Goal: Browse casually: Explore the website without a specific task or goal

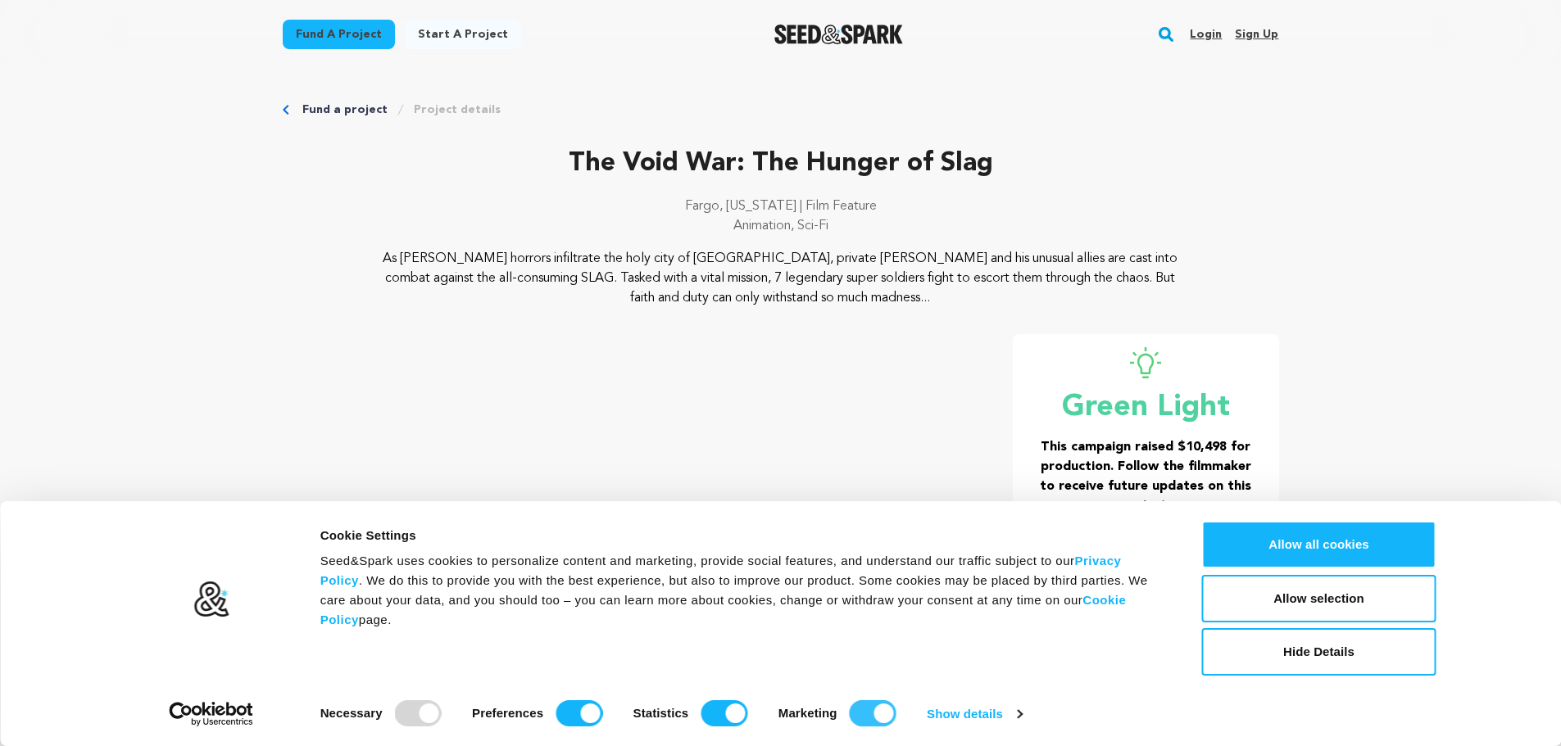
click at [886, 707] on input "Marketing" at bounding box center [873, 714] width 47 height 26
checkbox input "false"
click at [717, 718] on input "Statistics" at bounding box center [724, 714] width 47 height 26
checkbox input "false"
click at [592, 710] on input "Preferences" at bounding box center [578, 714] width 47 height 26
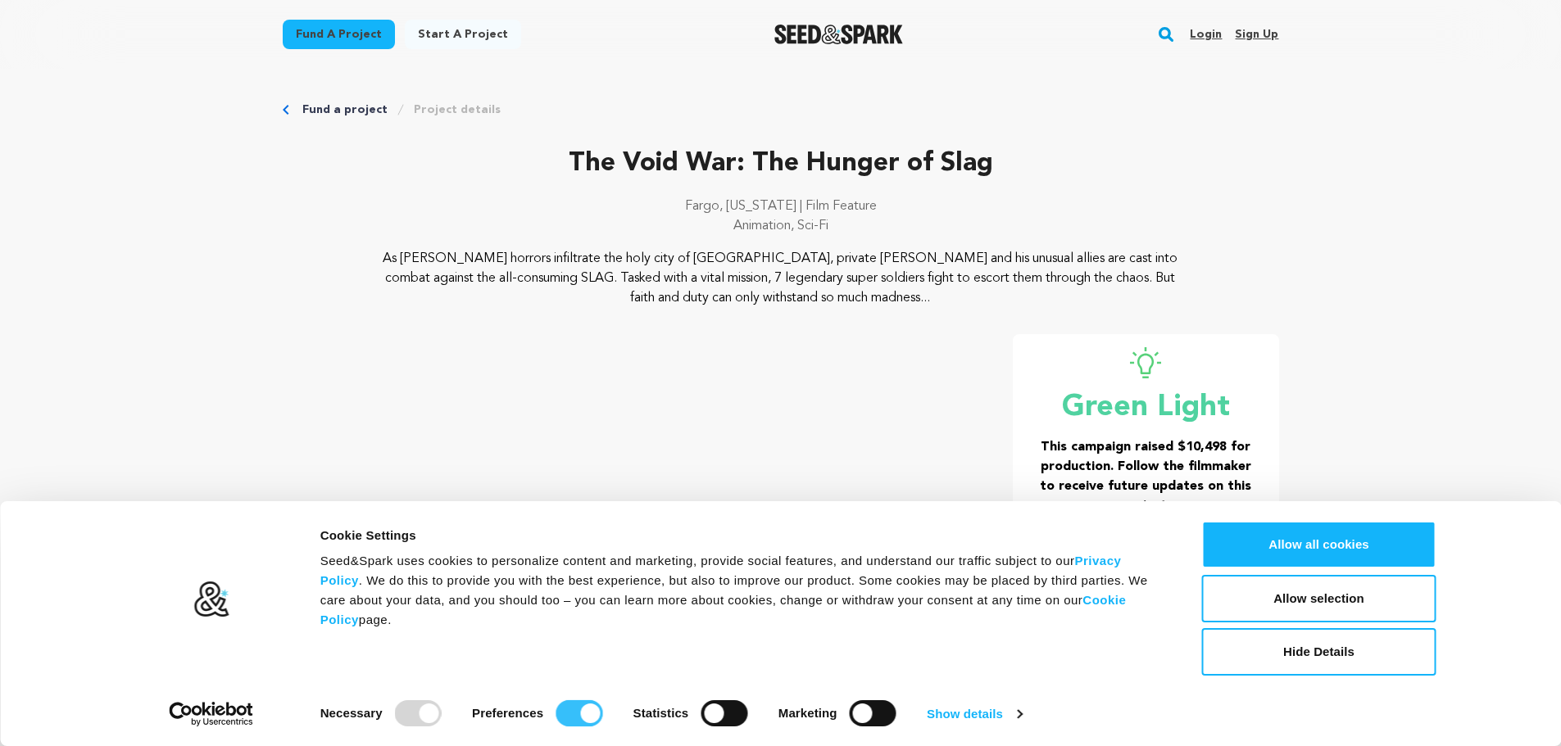
checkbox input "false"
click at [950, 710] on link "Show details" at bounding box center [974, 714] width 95 height 25
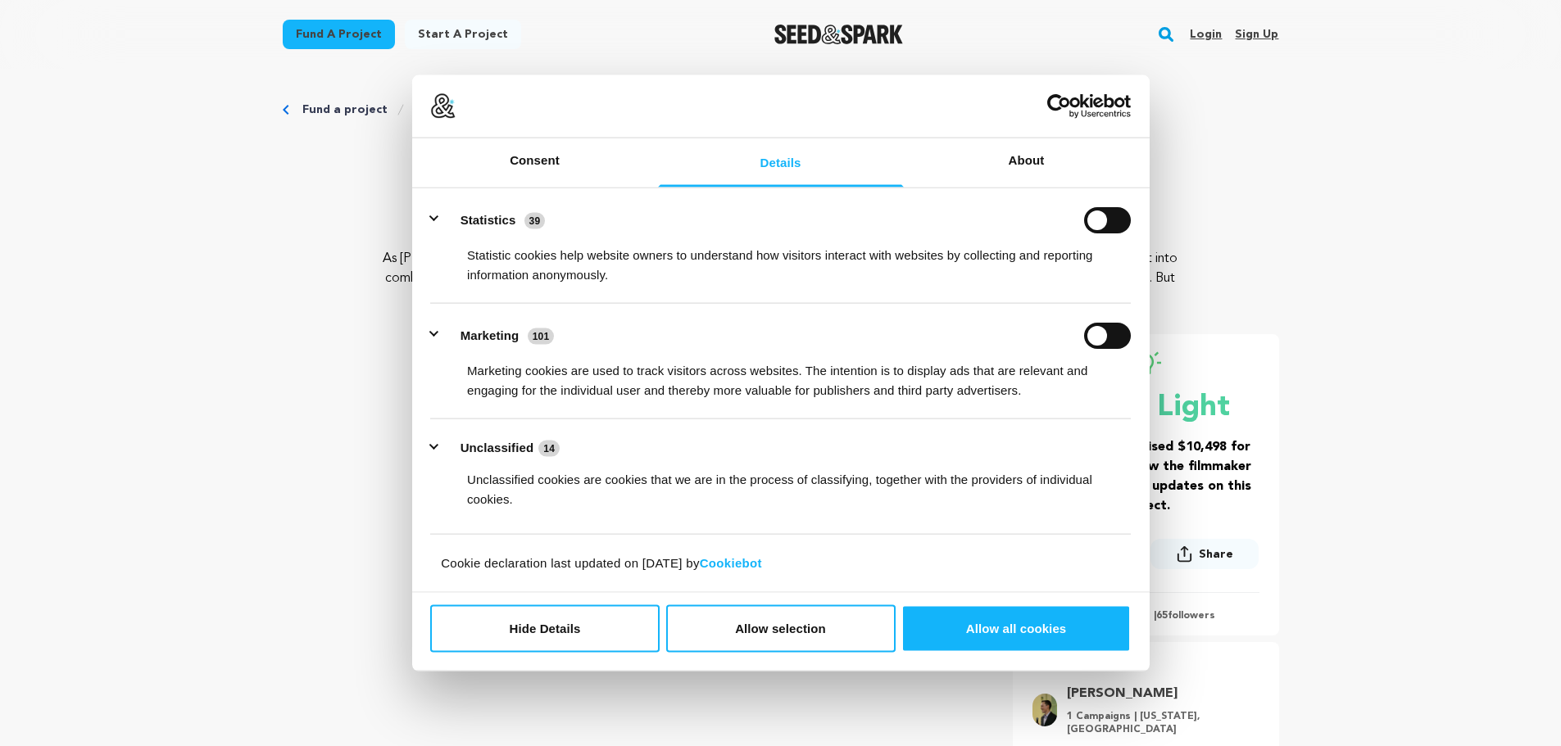
scroll to position [82, 0]
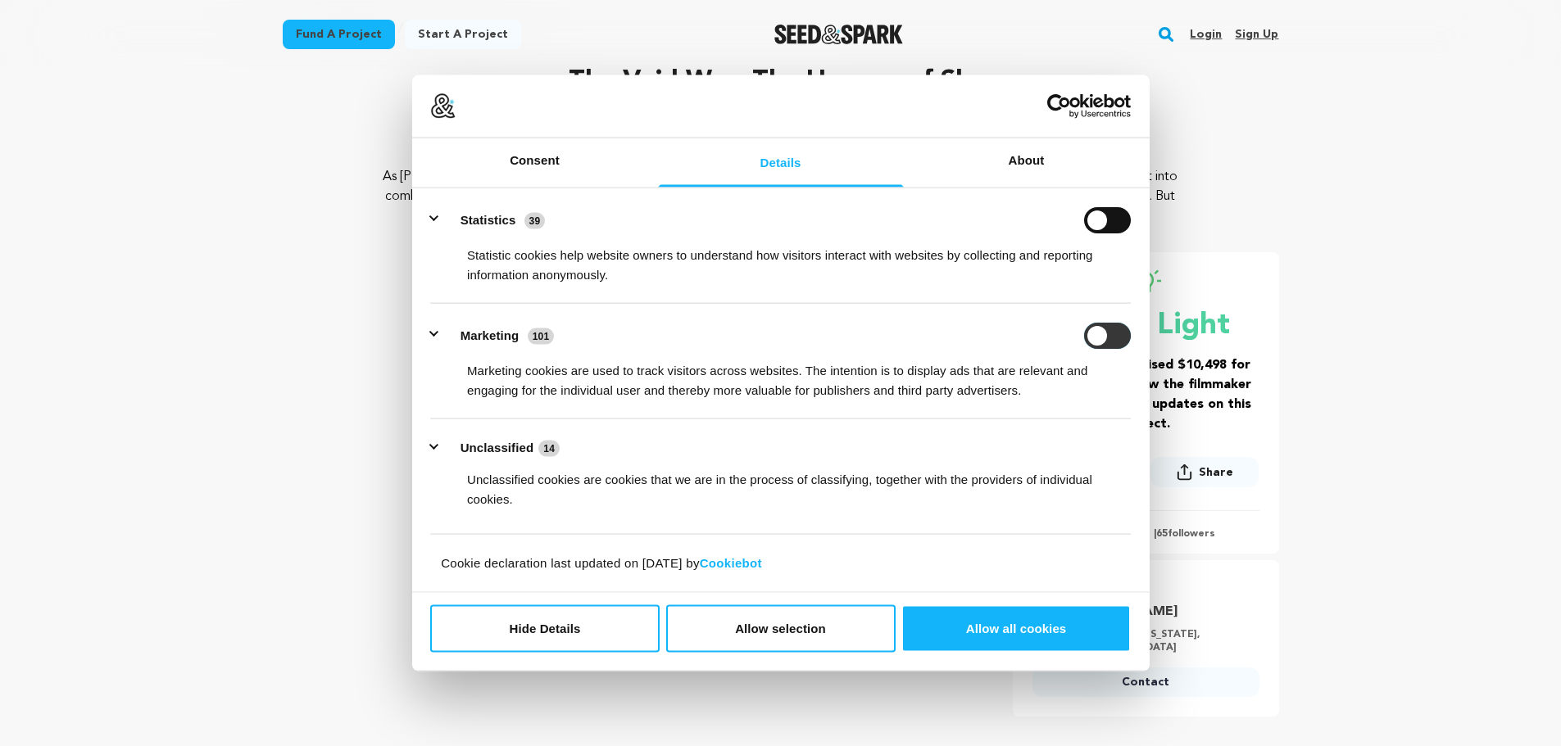
click at [1115, 334] on input "Marketing" at bounding box center [1107, 335] width 47 height 26
checkbox input "false"
click at [440, 448] on button "Unclassified 14" at bounding box center [499, 448] width 139 height 20
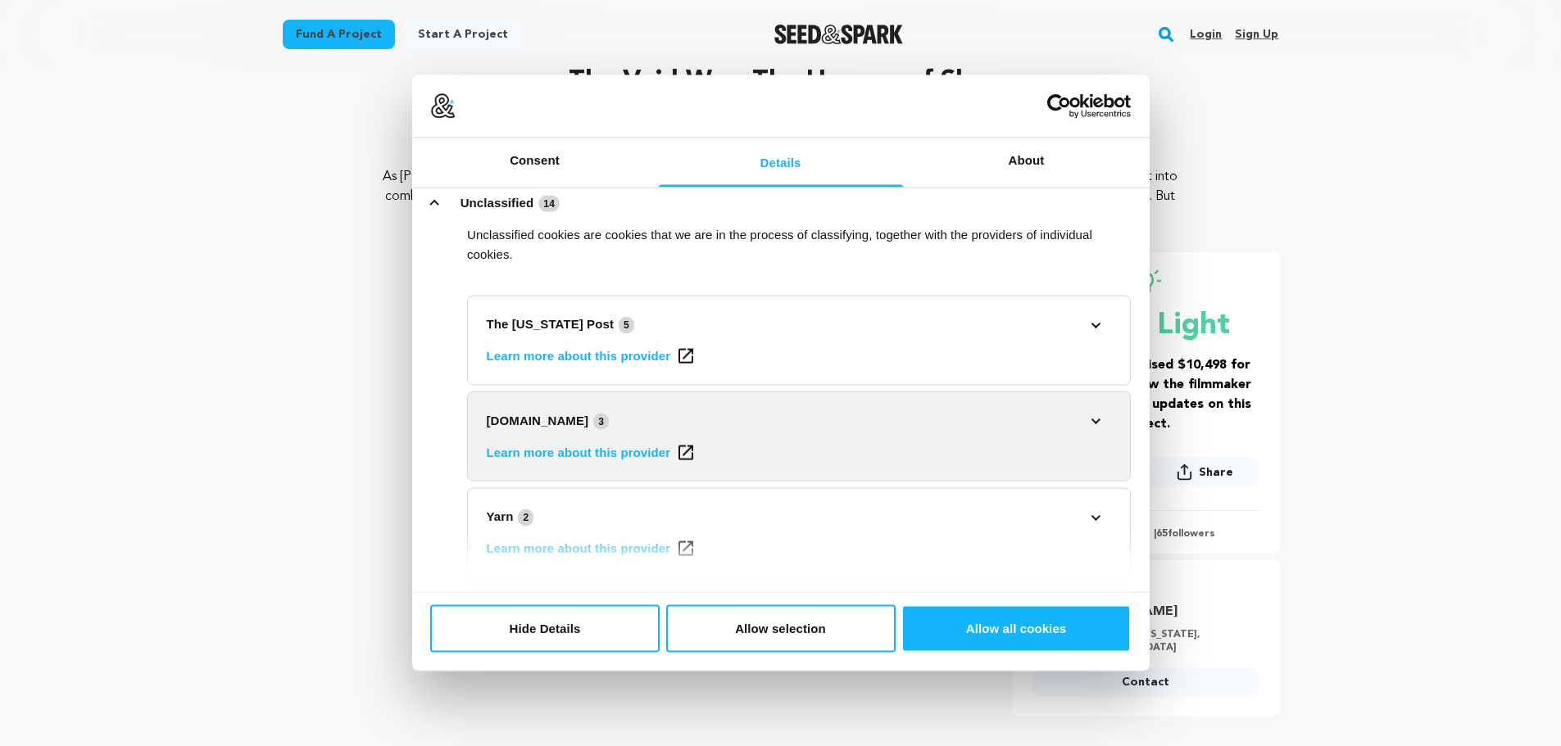
scroll to position [477, 0]
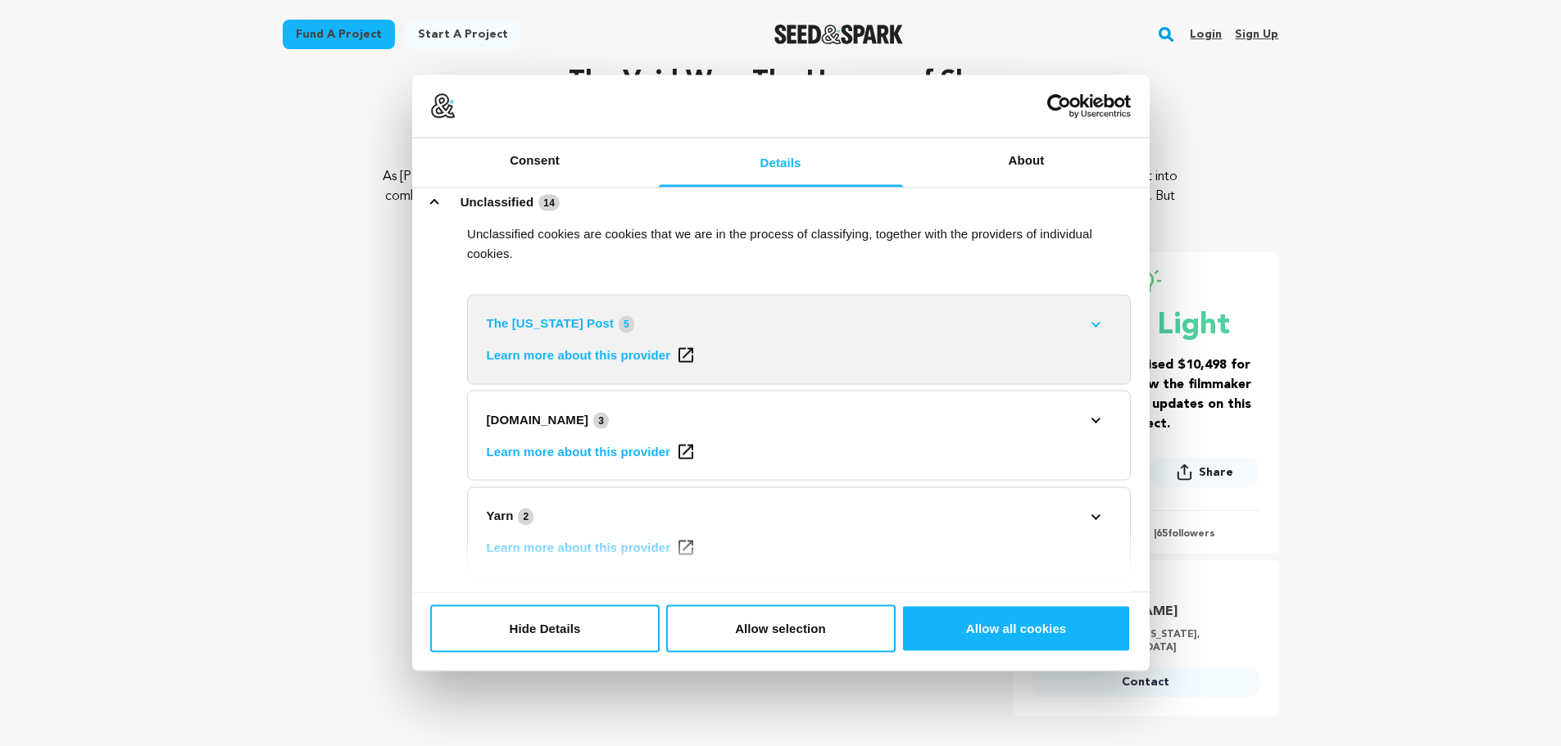
click at [1090, 320] on link "The [US_STATE] Post 5" at bounding box center [799, 324] width 625 height 20
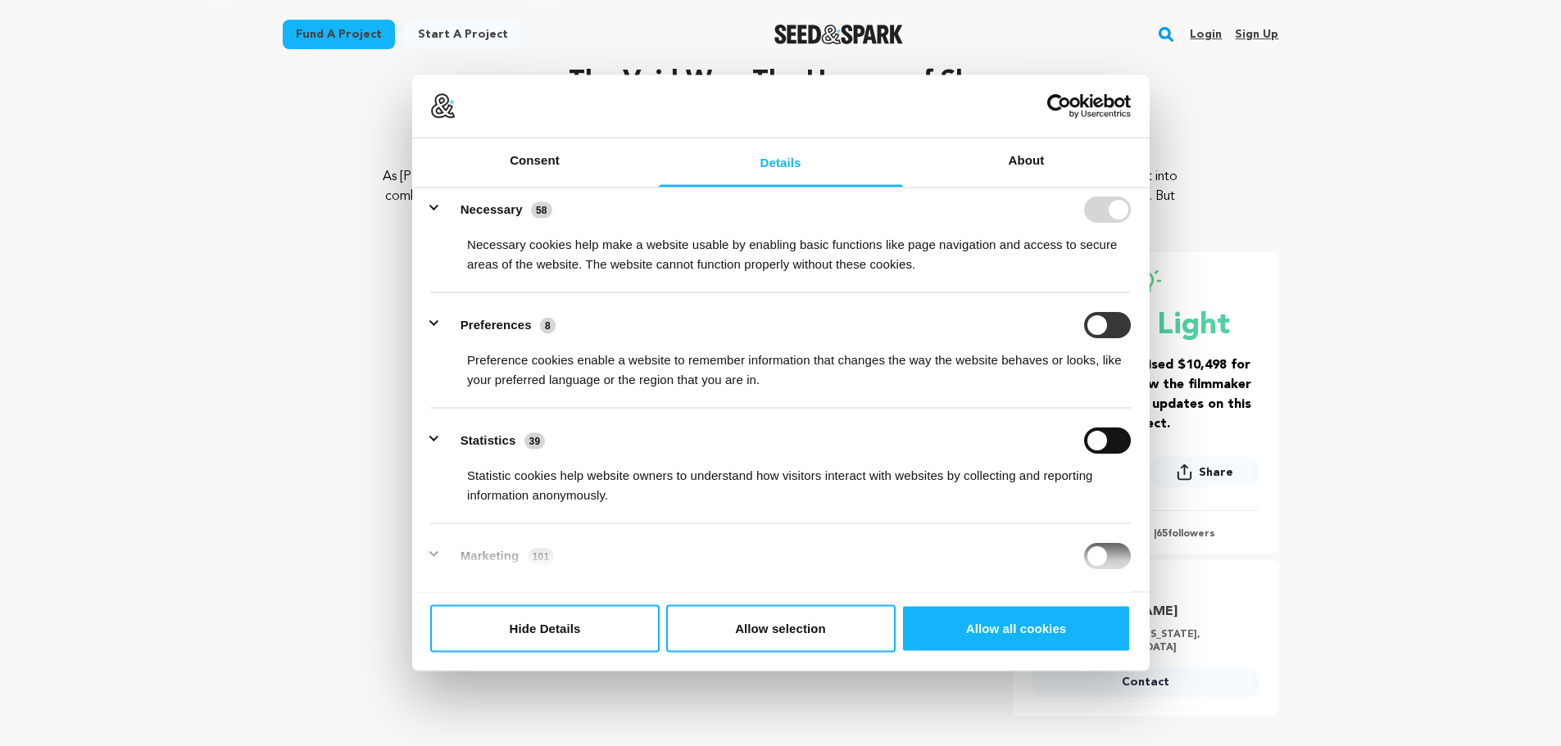
scroll to position [0, 0]
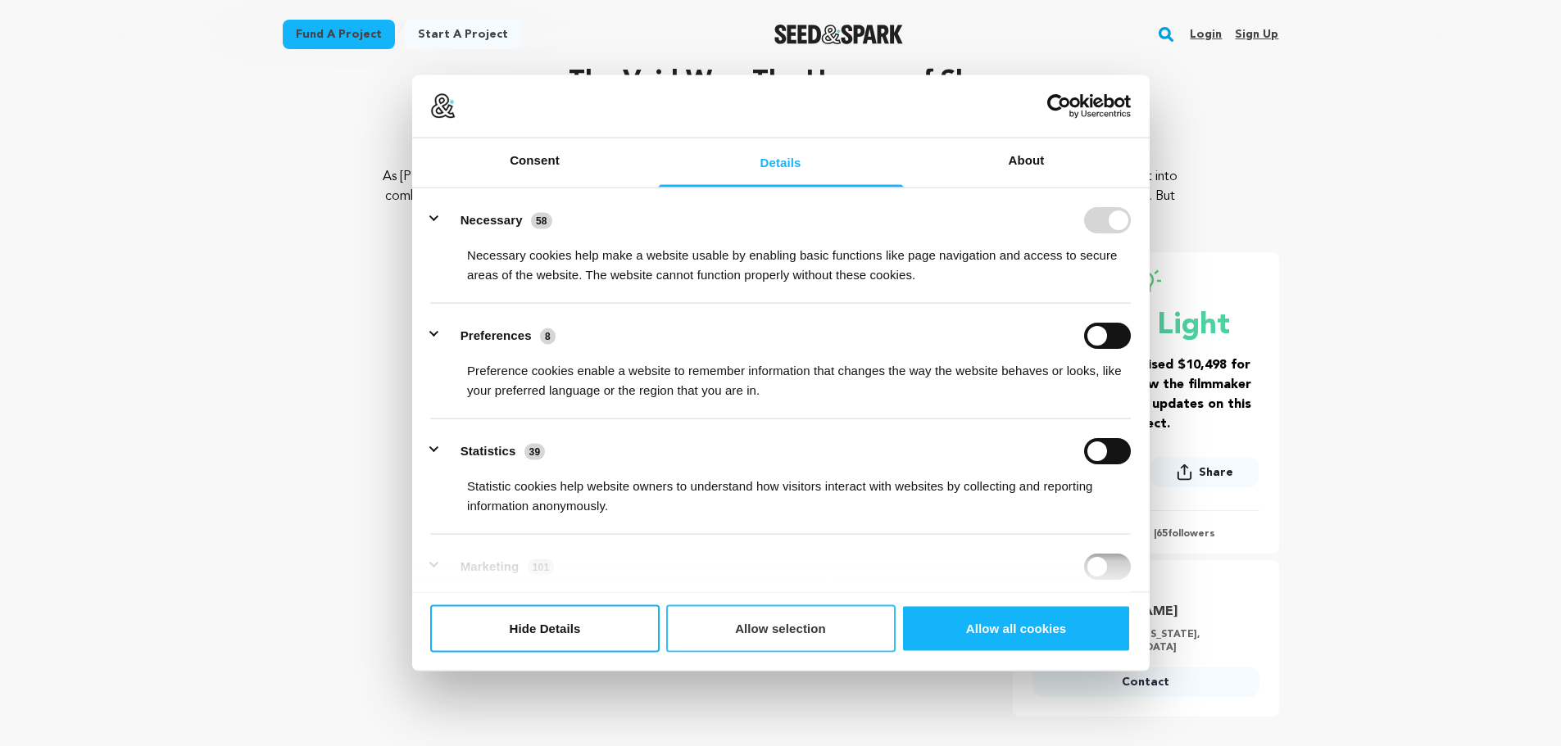
click at [868, 615] on button "Allow selection" at bounding box center [780, 629] width 229 height 48
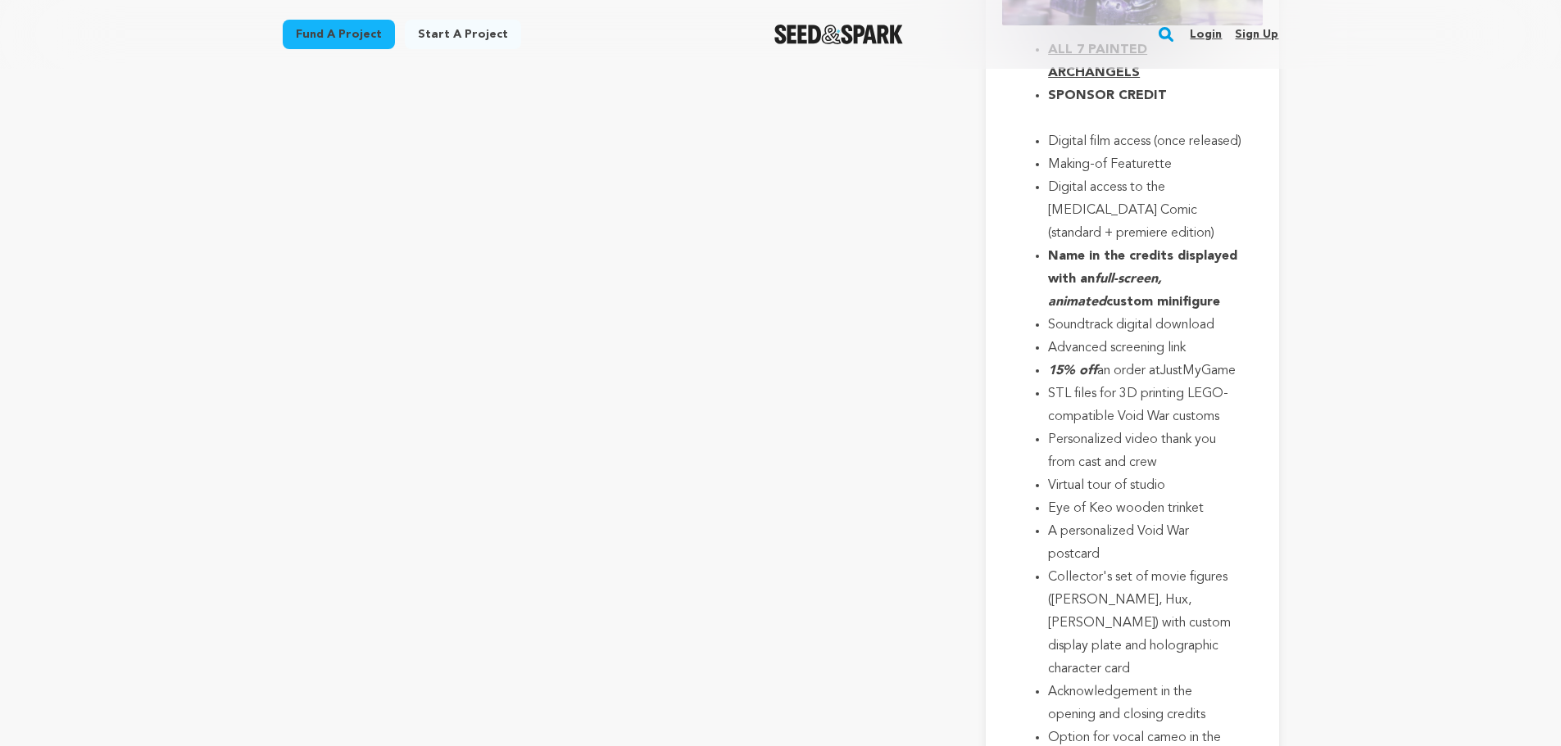
scroll to position [8767, 0]
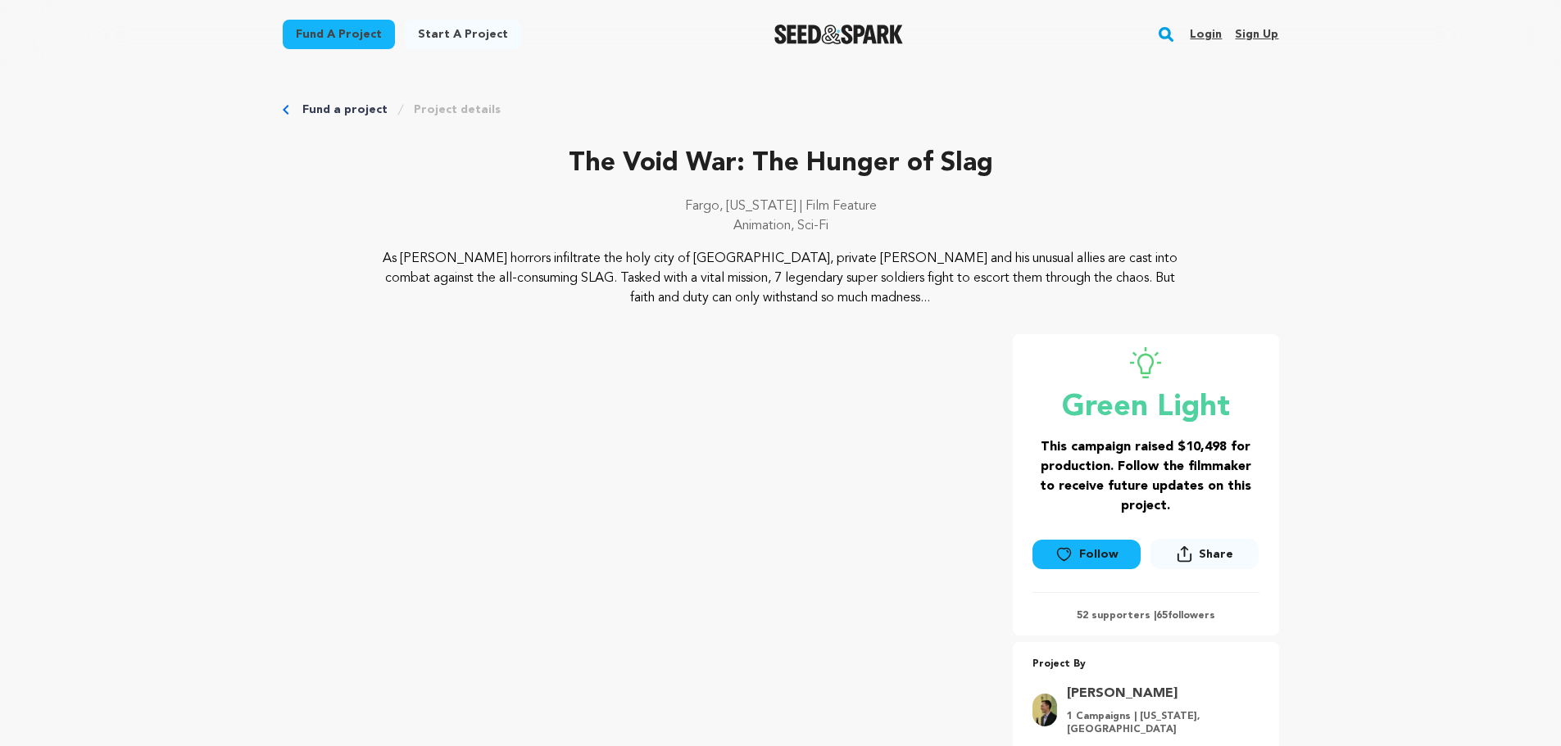
click at [894, 43] on img "Seed&Spark Homepage" at bounding box center [838, 35] width 129 height 20
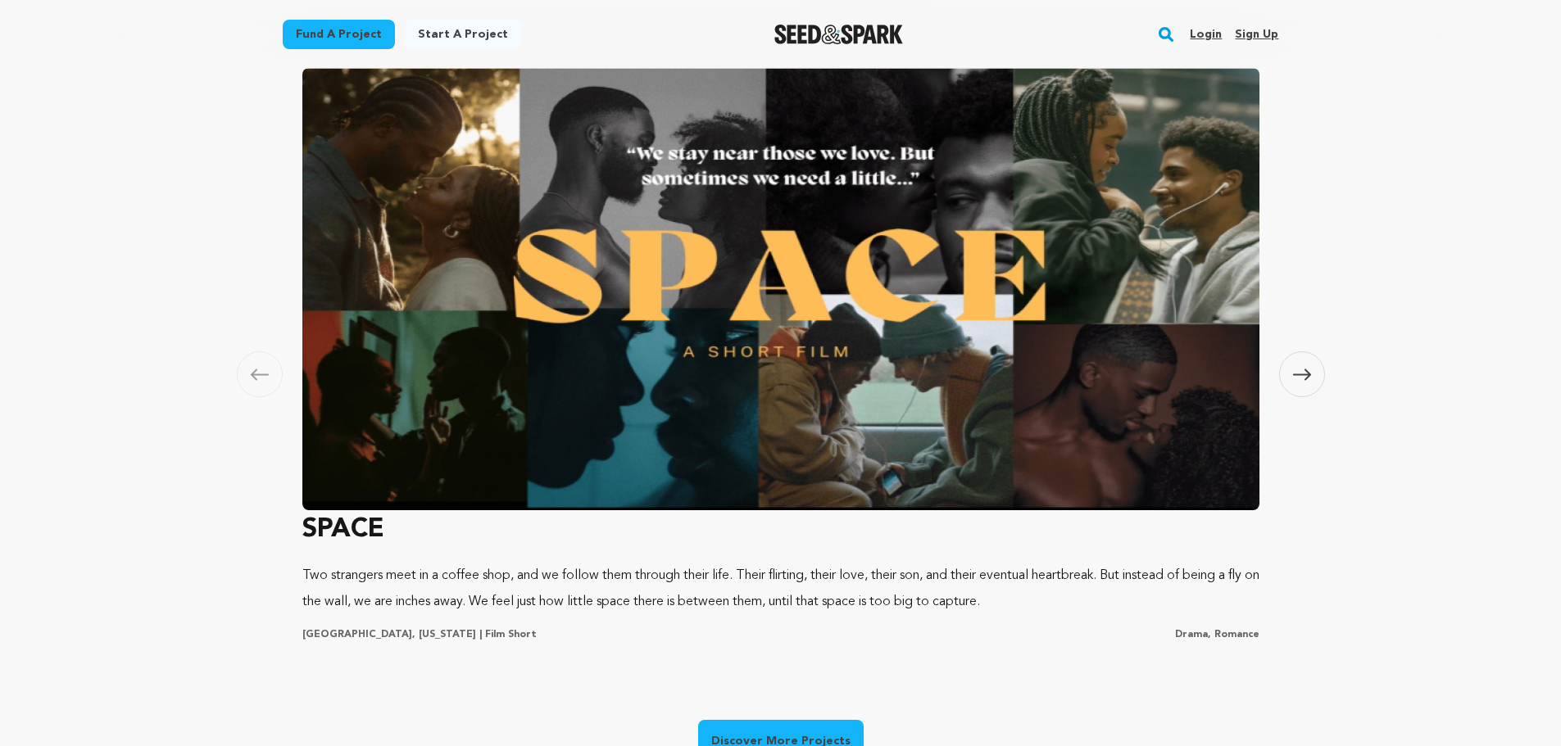
click at [1303, 376] on icon at bounding box center [1302, 375] width 18 height 12
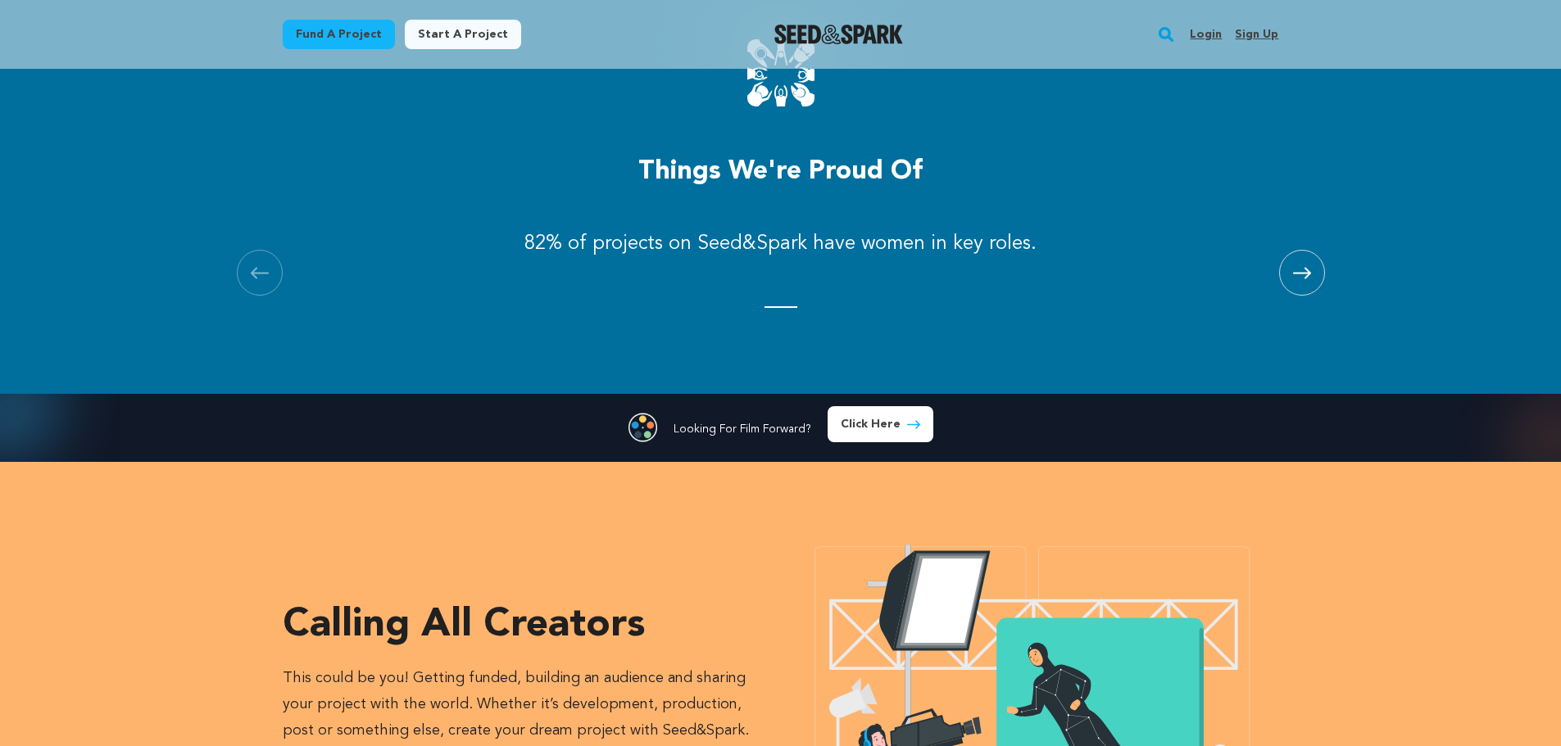
scroll to position [0, 419]
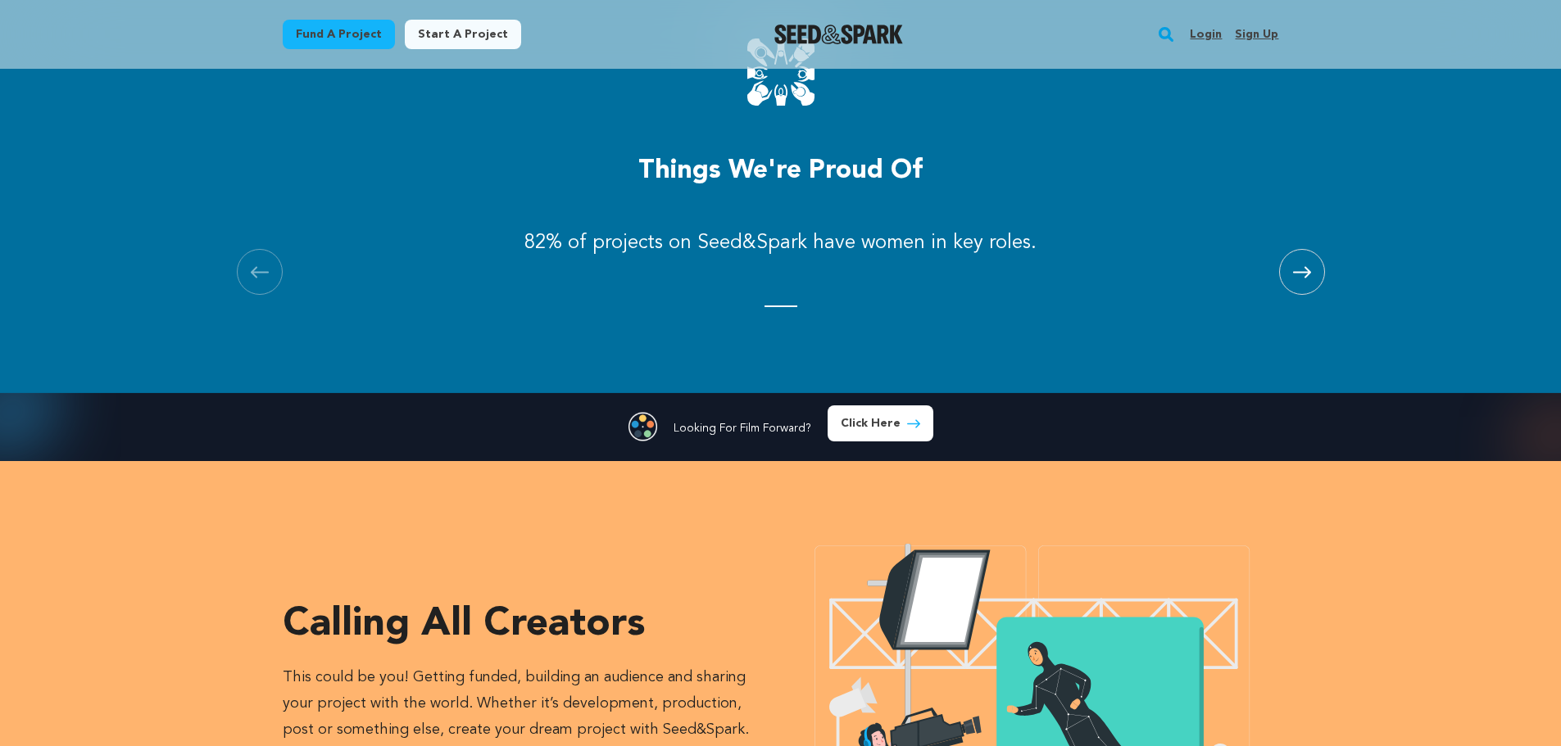
click at [1314, 279] on span at bounding box center [1302, 272] width 46 height 46
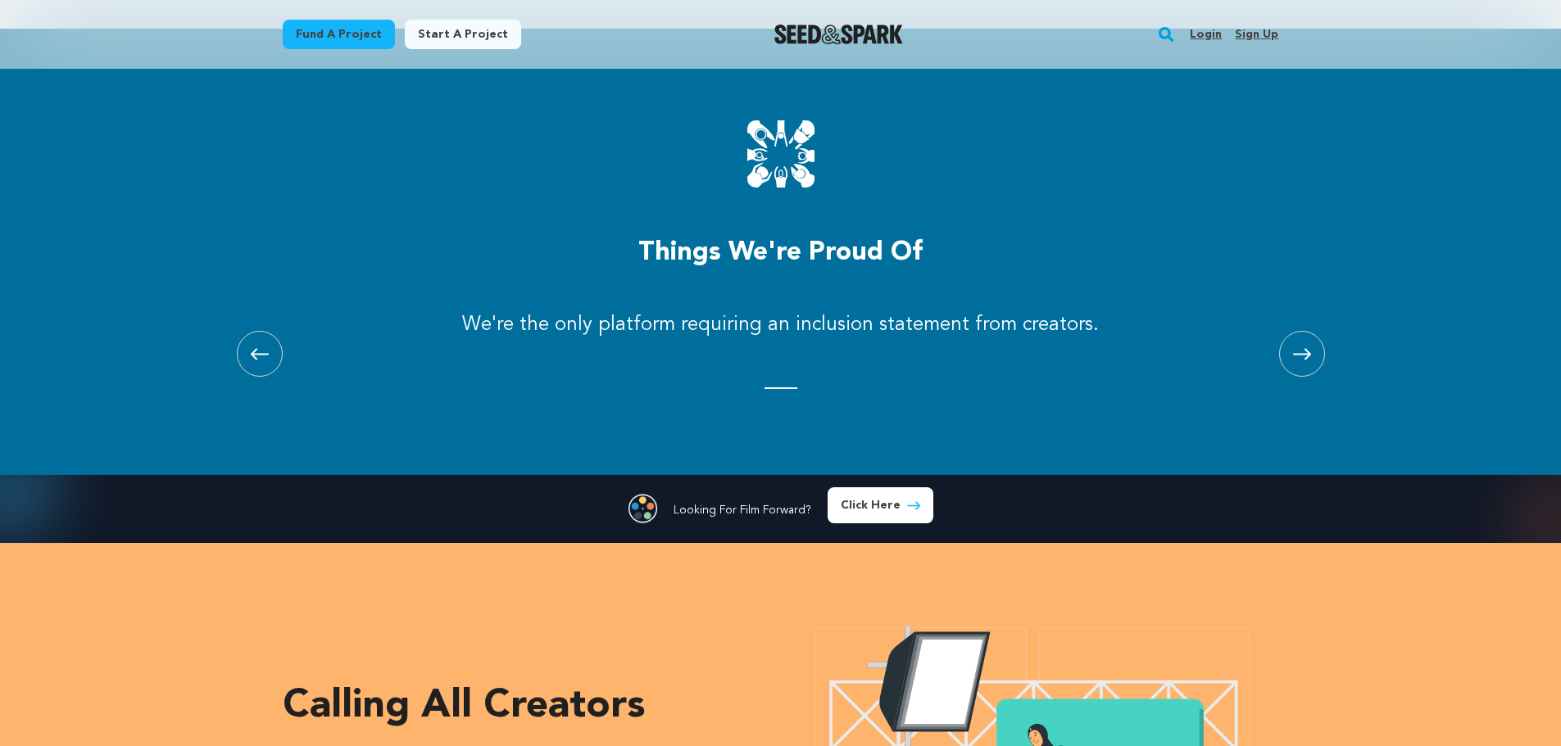
scroll to position [0, 0]
click at [1290, 371] on span at bounding box center [1302, 354] width 46 height 46
